Goal: Check status: Check status

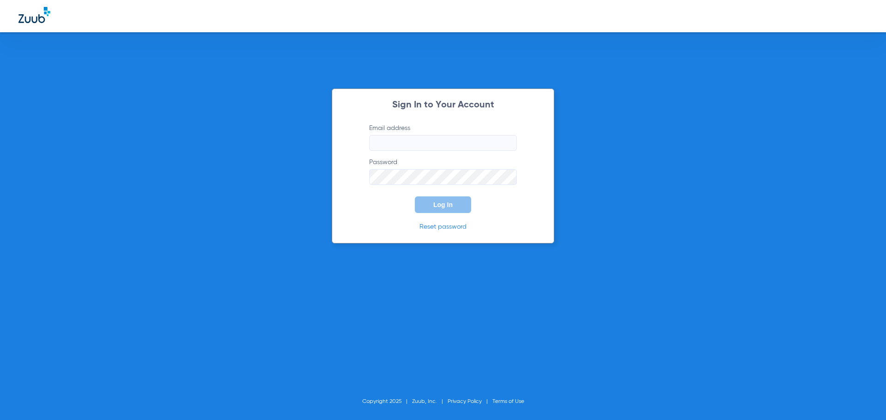
click at [471, 140] on input "Email address" at bounding box center [443, 143] width 148 height 16
type input "[PERSON_NAME][EMAIL_ADDRESS][DOMAIN_NAME]"
click at [415, 197] on button "Log In" at bounding box center [443, 205] width 56 height 17
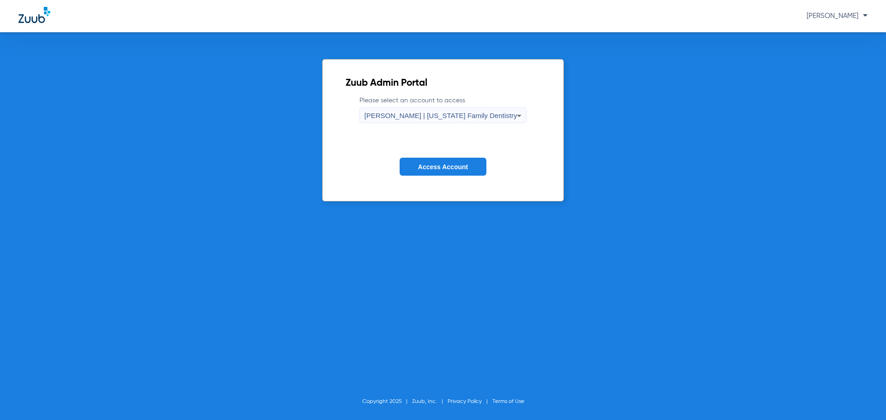
click at [472, 111] on div "[PERSON_NAME] | [US_STATE] Family Dentistry" at bounding box center [441, 116] width 153 height 16
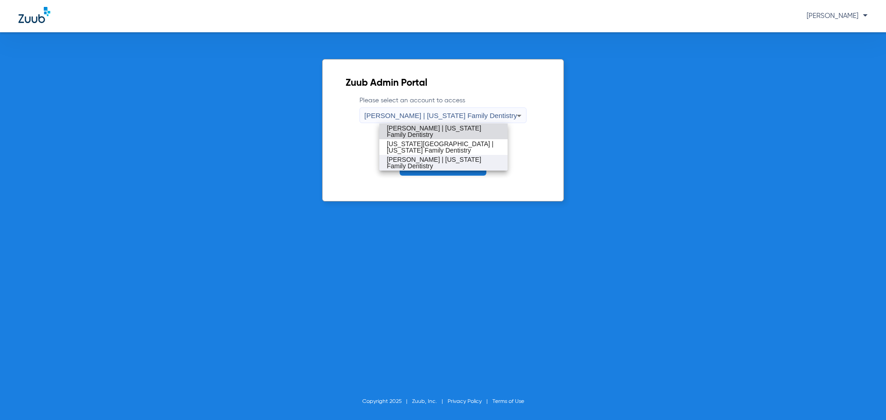
click at [444, 165] on span "[PERSON_NAME] | [US_STATE] Family Dentistry" at bounding box center [444, 162] width 114 height 13
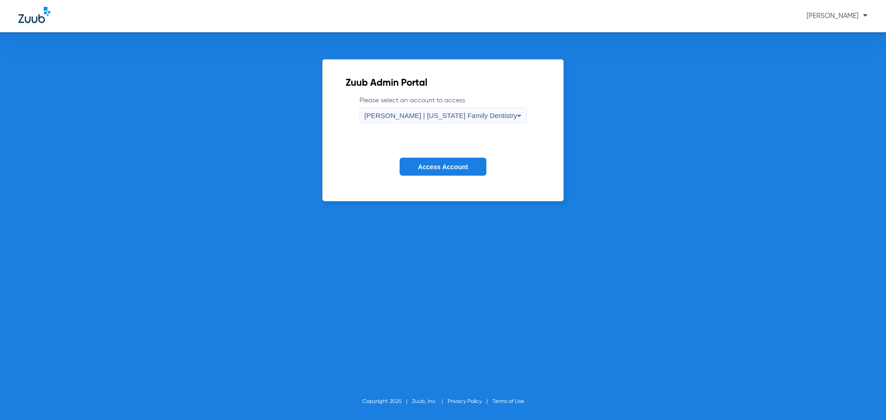
click at [449, 164] on span "Access Account" at bounding box center [443, 166] width 50 height 7
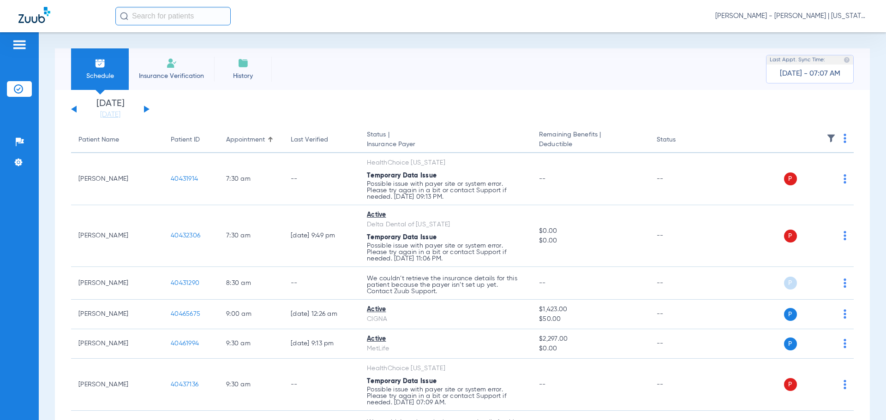
click at [146, 109] on button at bounding box center [147, 109] width 6 height 7
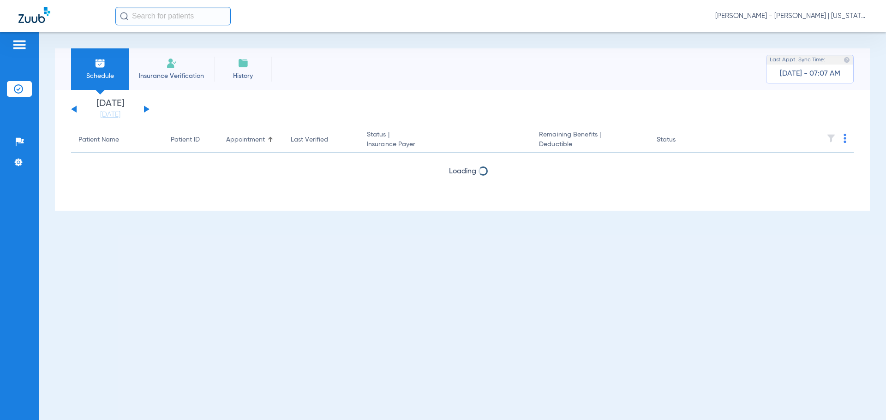
click at [146, 109] on button at bounding box center [147, 109] width 6 height 7
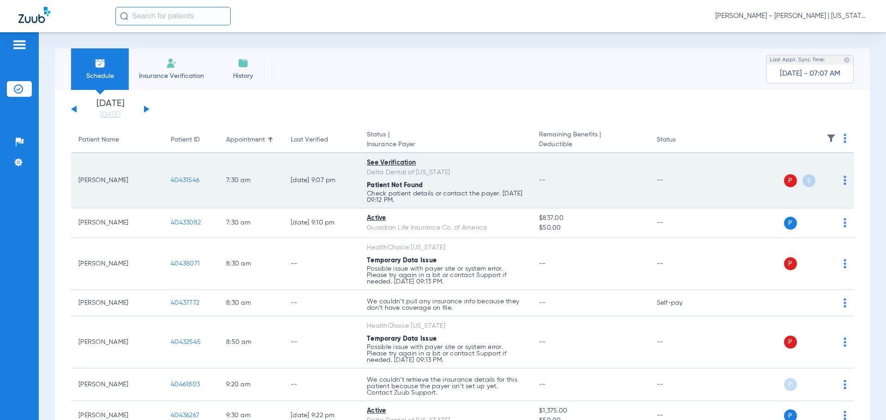
click at [197, 180] on span "40431546" at bounding box center [185, 180] width 29 height 6
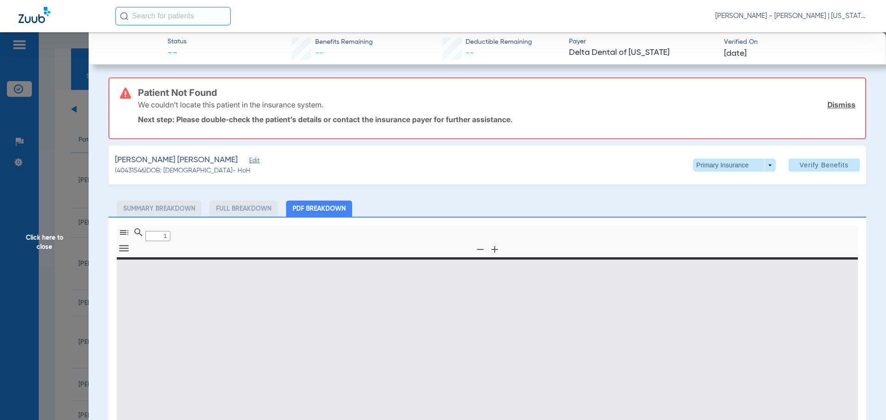
type input "0"
select select "page-width"
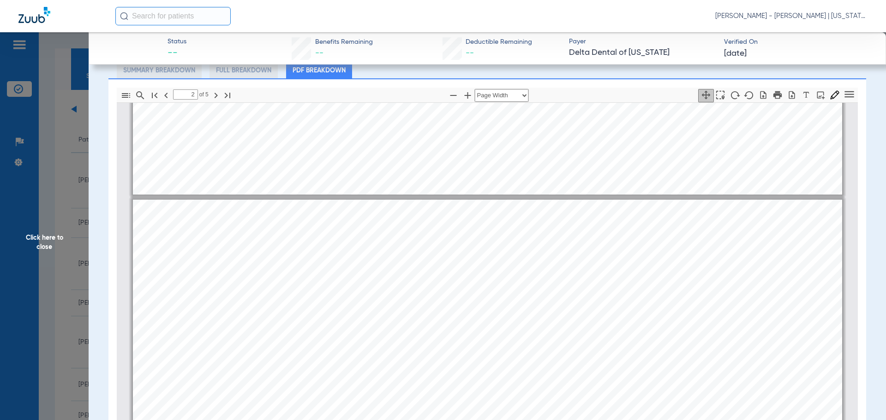
scroll to position [923, 0]
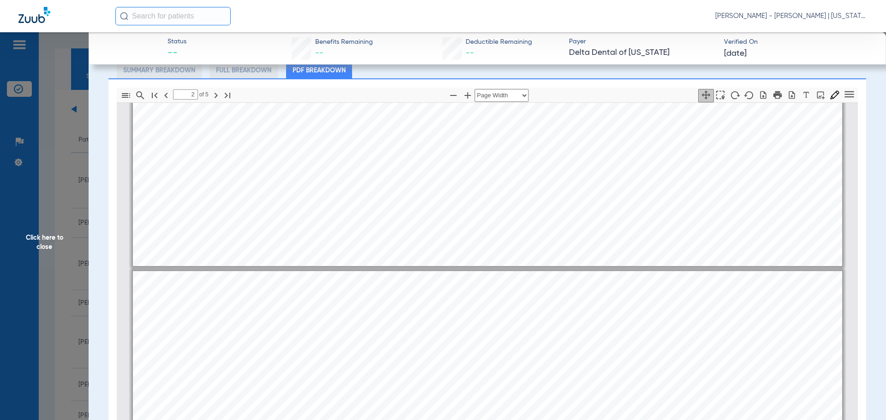
type input "1"
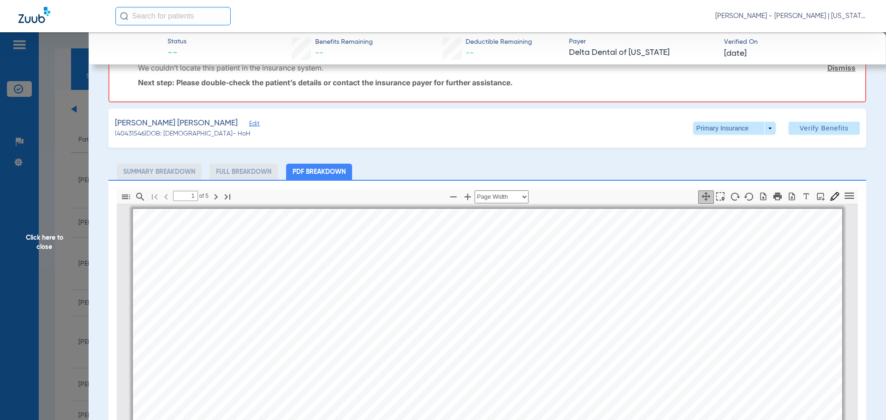
scroll to position [0, 0]
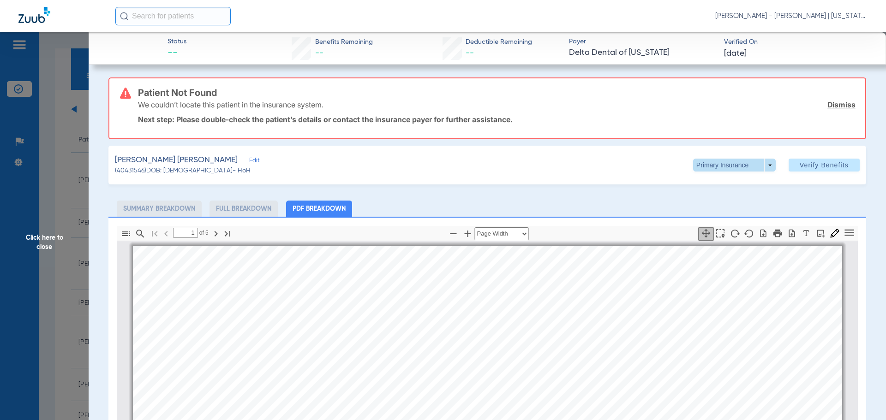
click at [763, 164] on span at bounding box center [734, 165] width 83 height 13
click at [728, 200] on span "Secondary Insurance" at bounding box center [724, 202] width 61 height 6
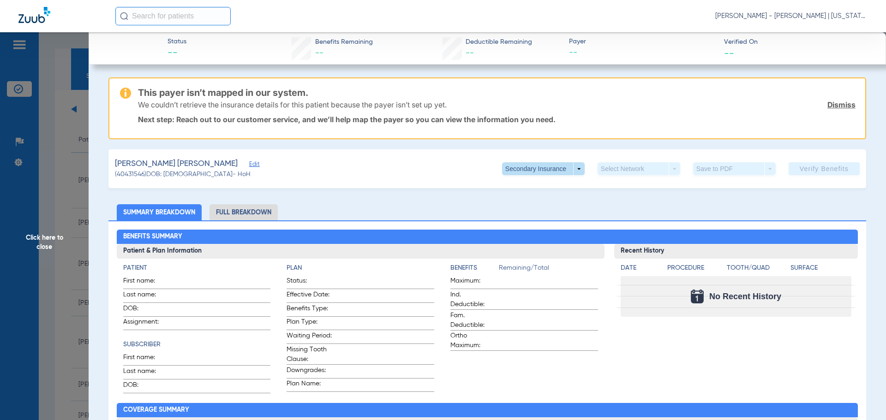
click at [556, 170] on span at bounding box center [543, 168] width 83 height 13
click at [549, 188] on span "Primary Insurance" at bounding box center [533, 187] width 61 height 6
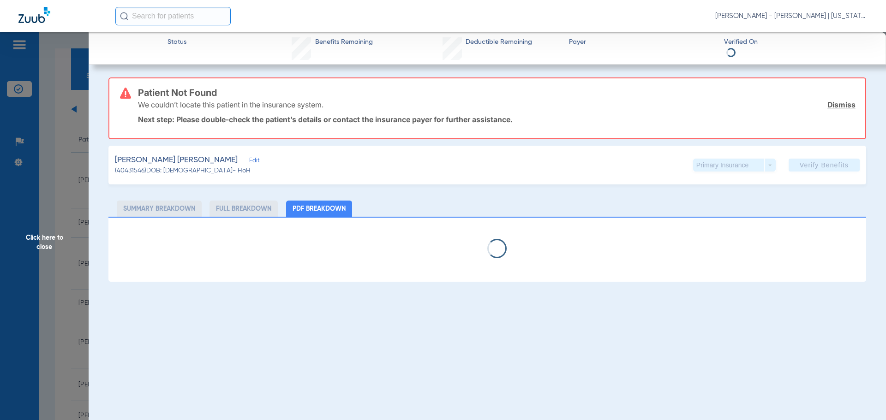
select select "page-width"
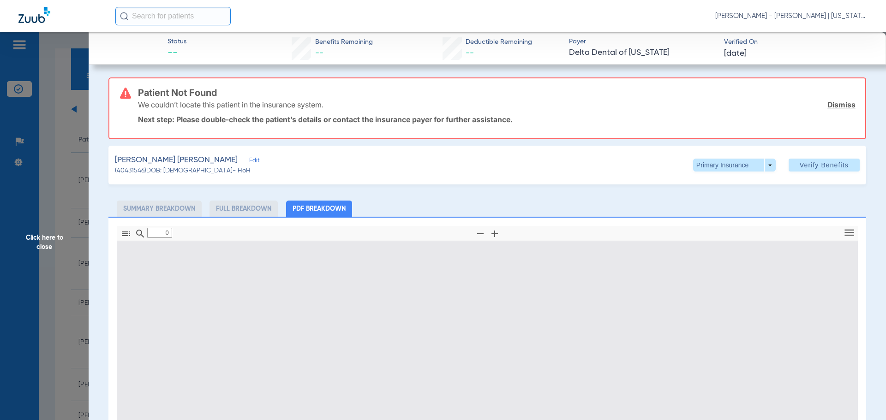
type input "1"
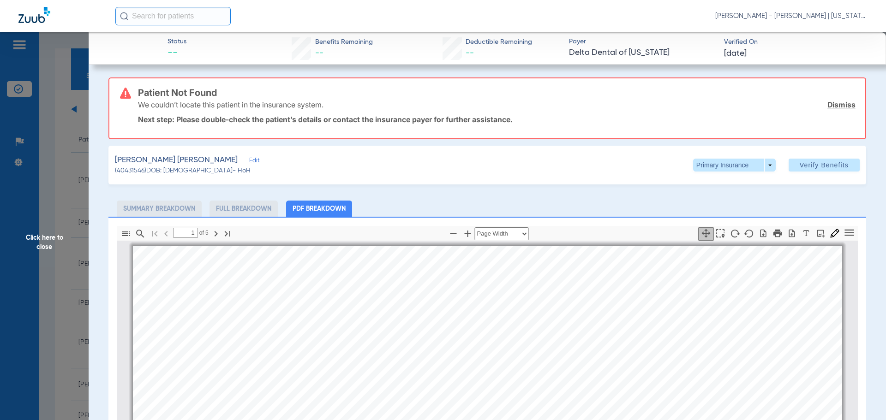
click at [38, 198] on span "Click here to close" at bounding box center [44, 242] width 89 height 420
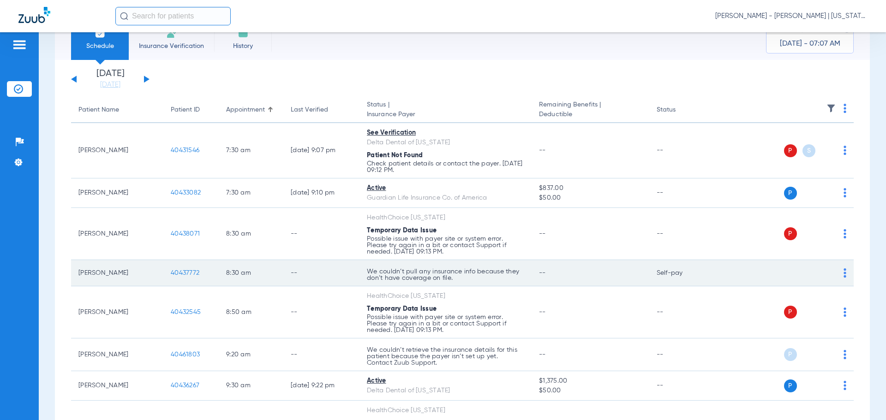
scroll to position [92, 0]
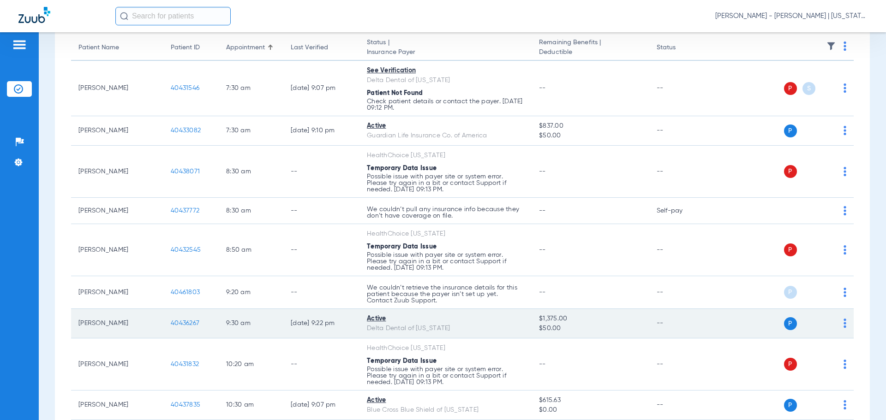
click at [189, 321] on span "40436267" at bounding box center [185, 323] width 29 height 6
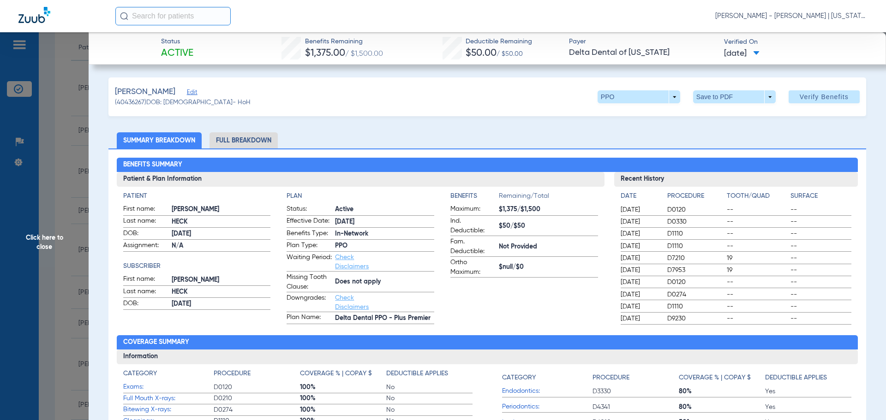
click at [238, 142] on li "Full Breakdown" at bounding box center [244, 140] width 68 height 16
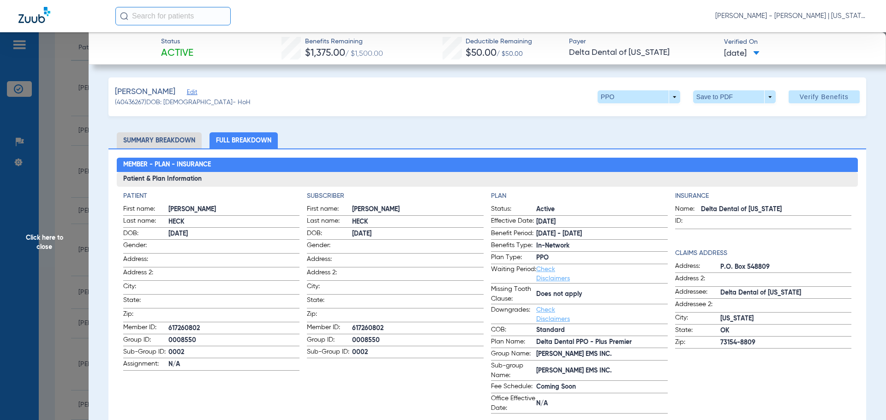
click at [30, 201] on span "Click here to close" at bounding box center [44, 242] width 89 height 420
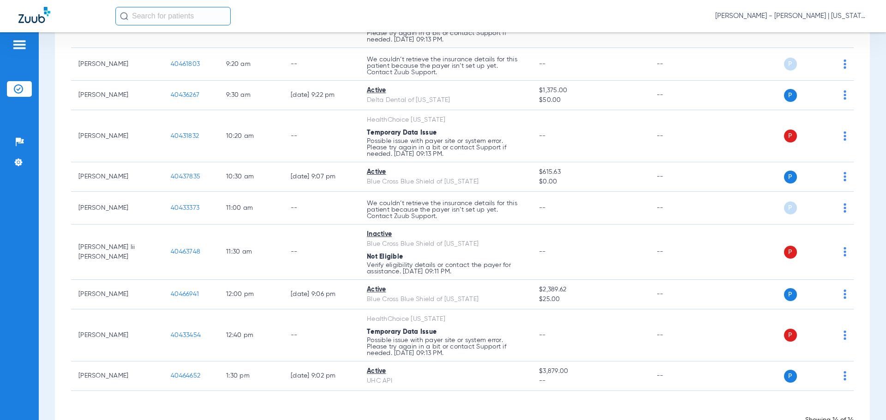
scroll to position [305, 0]
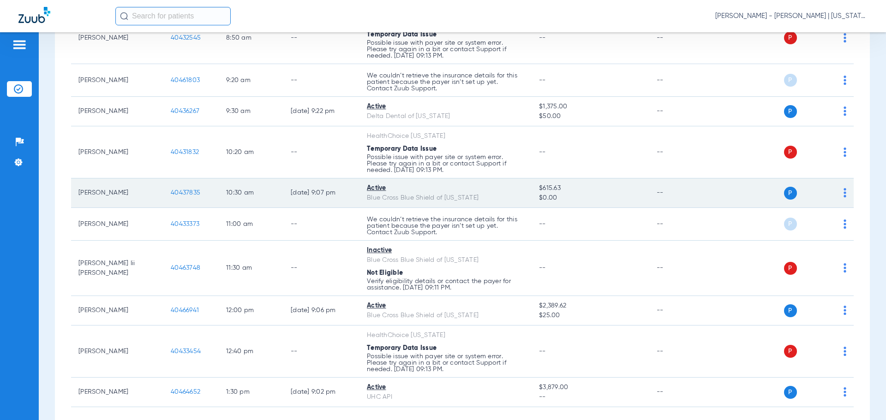
click at [194, 192] on span "40437835" at bounding box center [186, 193] width 30 height 6
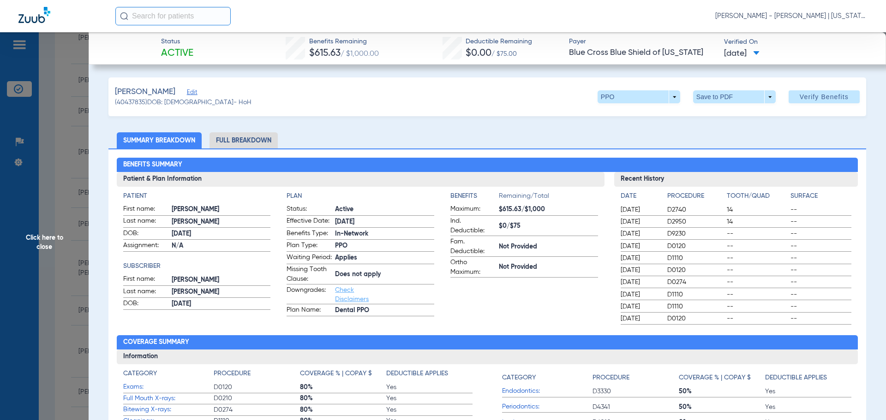
click at [238, 142] on li "Full Breakdown" at bounding box center [244, 140] width 68 height 16
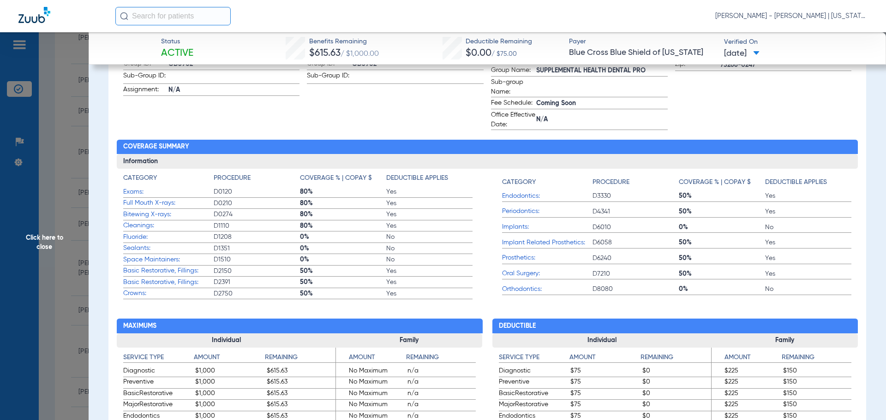
scroll to position [277, 0]
click at [45, 258] on span "Click here to close" at bounding box center [44, 242] width 89 height 420
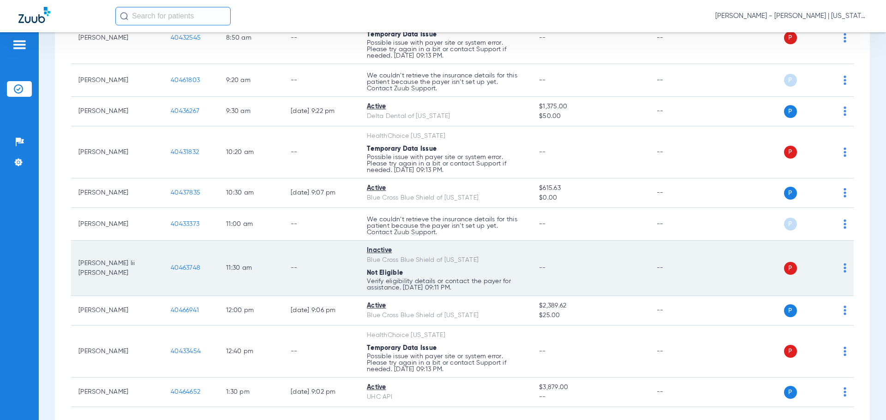
click at [185, 265] on span "40463748" at bounding box center [186, 268] width 30 height 6
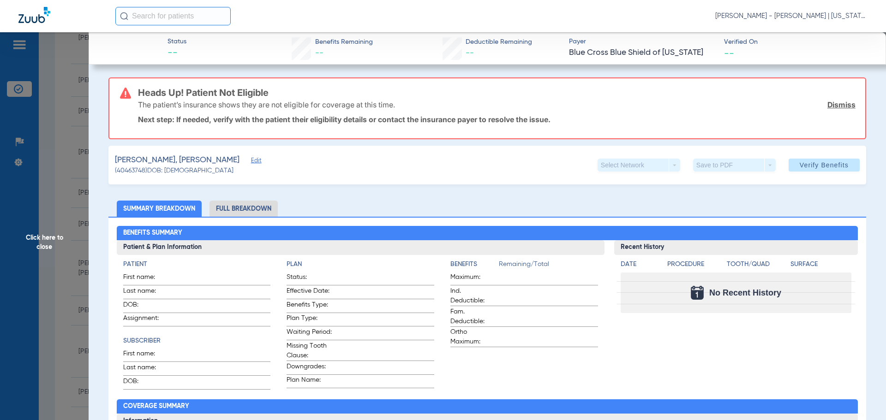
click at [49, 248] on span "Click here to close" at bounding box center [44, 242] width 89 height 420
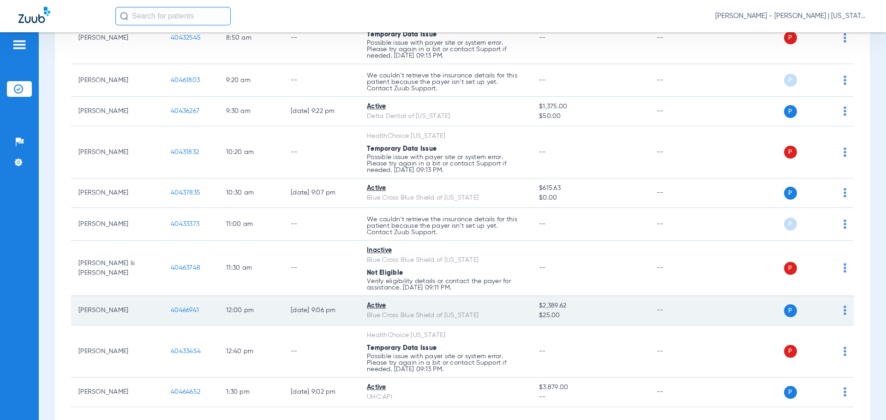
click at [184, 306] on td "40466941" at bounding box center [190, 311] width 55 height 30
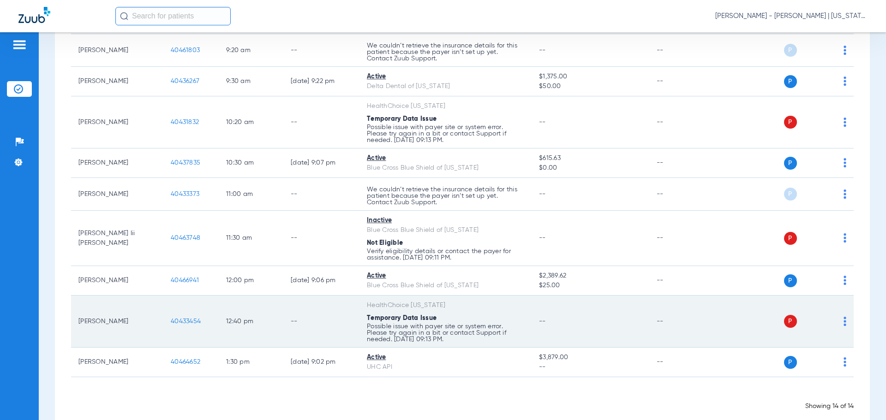
scroll to position [351, 0]
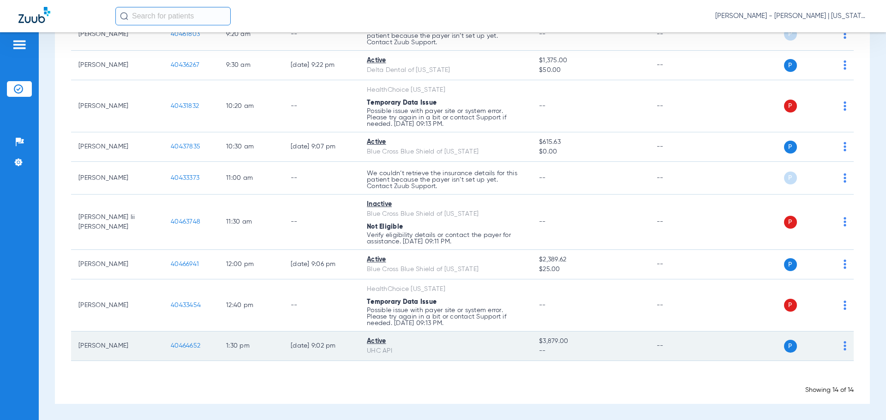
click at [180, 345] on span "40464652" at bounding box center [186, 346] width 30 height 6
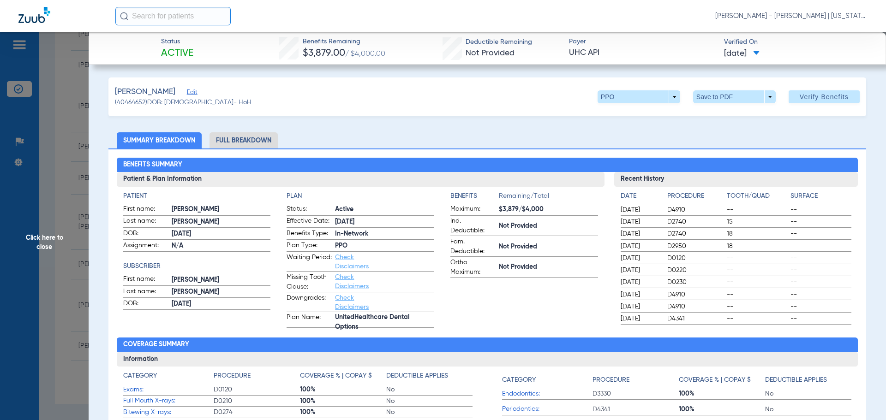
click at [264, 144] on li "Full Breakdown" at bounding box center [244, 140] width 68 height 16
